Goal: Navigation & Orientation: Find specific page/section

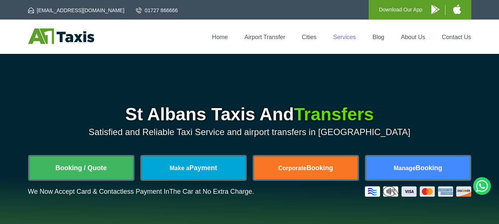
click at [352, 38] on link "Services" at bounding box center [344, 37] width 23 height 6
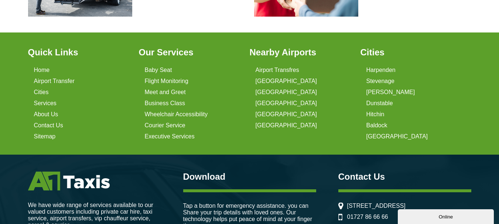
scroll to position [517, 0]
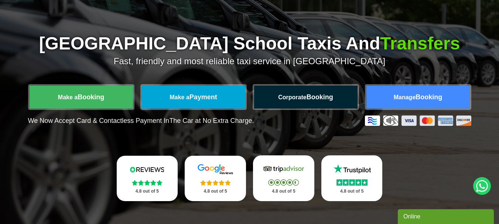
scroll to position [74, 0]
